Goal: Task Accomplishment & Management: Use online tool/utility

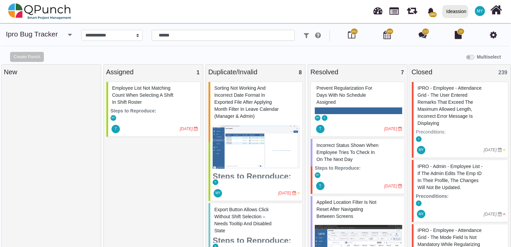
select select "****"
click at [151, 84] on div "Employee list not matching count when selecting a shift in Shift Roster" at bounding box center [154, 95] width 87 height 24
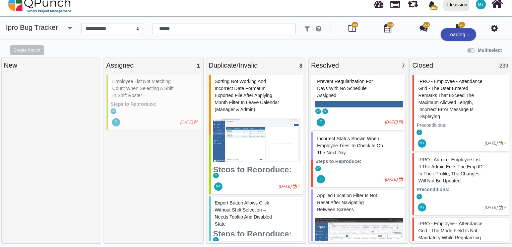
select select "***"
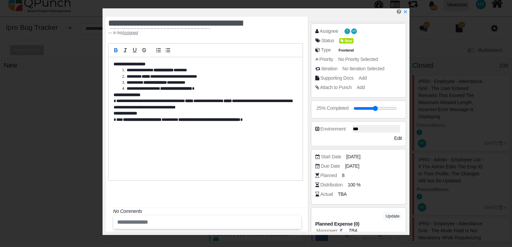
scroll to position [38, 0]
click at [344, 42] on icon at bounding box center [343, 43] width 4 height 4
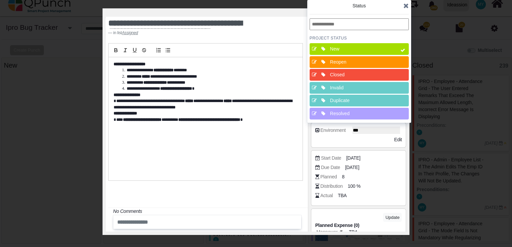
click at [344, 117] on div "Resolved" at bounding box center [361, 114] width 67 height 12
click at [398, 52] on span at bounding box center [403, 50] width 12 height 14
click at [405, 4] on icon at bounding box center [405, 5] width 5 height 7
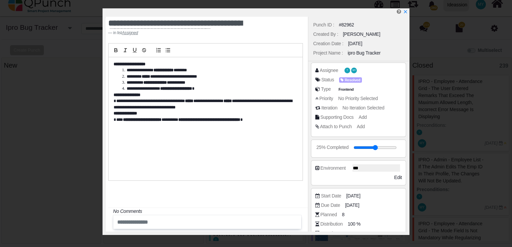
scroll to position [120, 0]
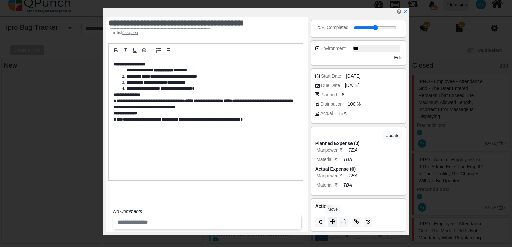
click at [331, 224] on button at bounding box center [332, 222] width 9 height 11
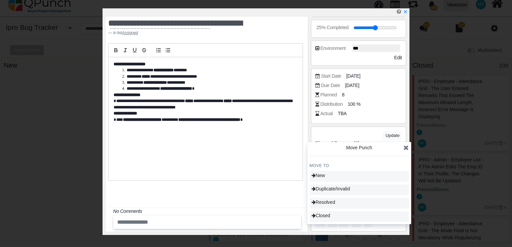
click at [407, 144] on span at bounding box center [405, 148] width 5 height 10
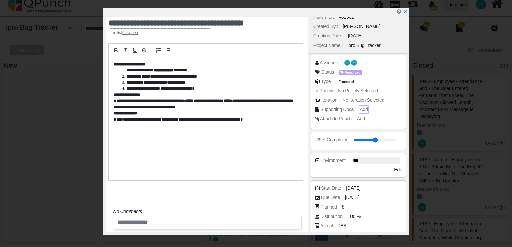
scroll to position [7, 0]
click at [352, 72] on div "Frontend" at bounding box center [346, 73] width 21 height 8
click at [372, 72] on div "Status Resolved" at bounding box center [360, 72] width 90 height 7
click at [355, 72] on span "Resolved" at bounding box center [351, 73] width 23 height 6
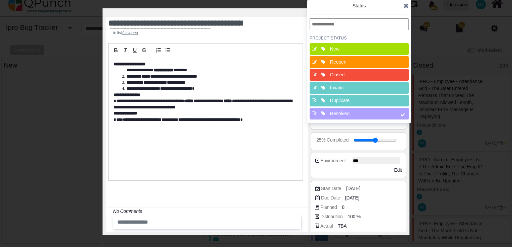
click at [360, 84] on div "Invalid" at bounding box center [361, 87] width 62 height 7
click at [360, 114] on div "Resolved" at bounding box center [361, 113] width 62 height 7
click at [405, 5] on icon at bounding box center [405, 5] width 5 height 7
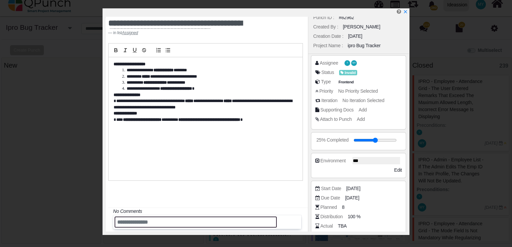
click at [171, 224] on input "text" at bounding box center [196, 222] width 162 height 11
click at [122, 223] on input "**********" at bounding box center [196, 222] width 162 height 11
type input "**********"
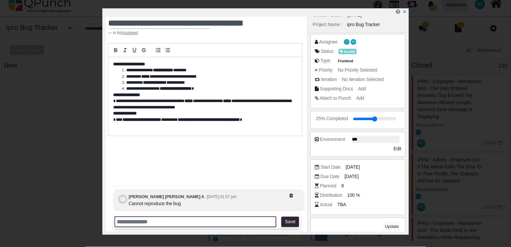
scroll to position [120, 0]
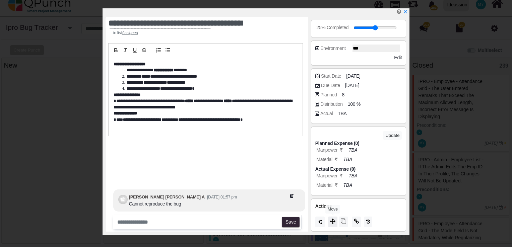
click at [335, 220] on icon at bounding box center [332, 221] width 5 height 5
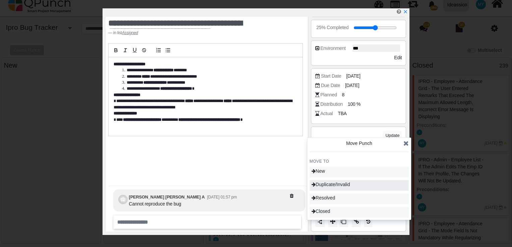
click at [334, 188] on div "Duplicate/Invalid" at bounding box center [358, 185] width 99 height 11
